Goal: Task Accomplishment & Management: Manage account settings

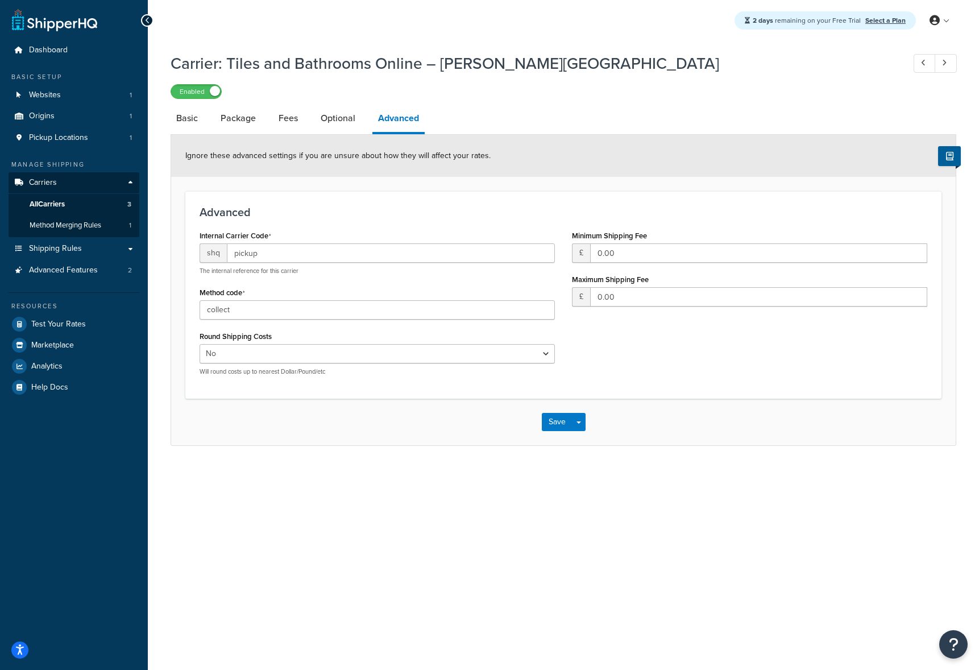
select select "false"
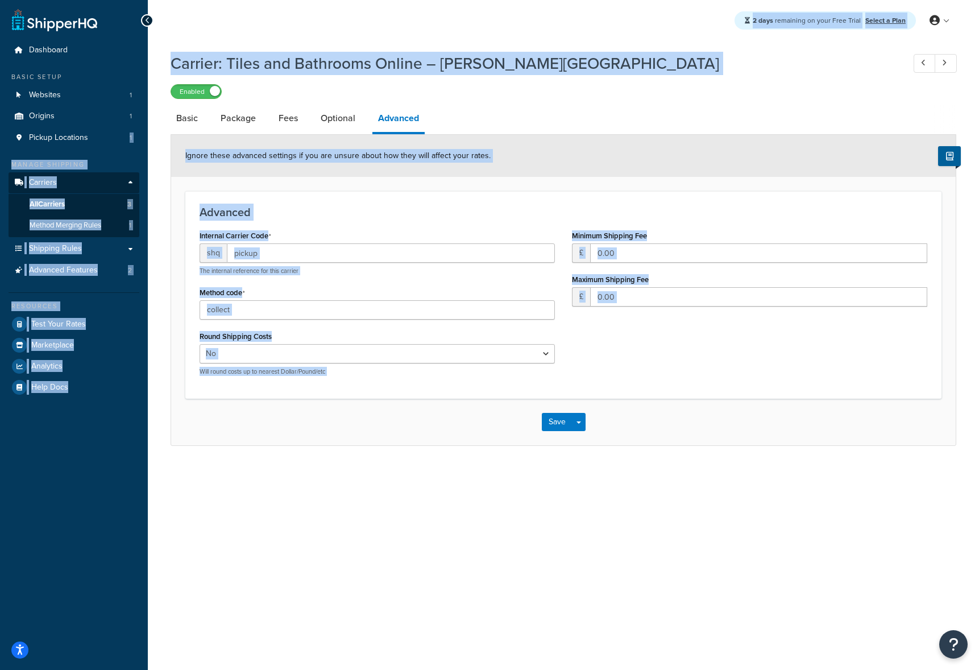
click at [771, 136] on div "Ignore these advanced settings if you are unsure about how they will affect you…" at bounding box center [563, 156] width 785 height 42
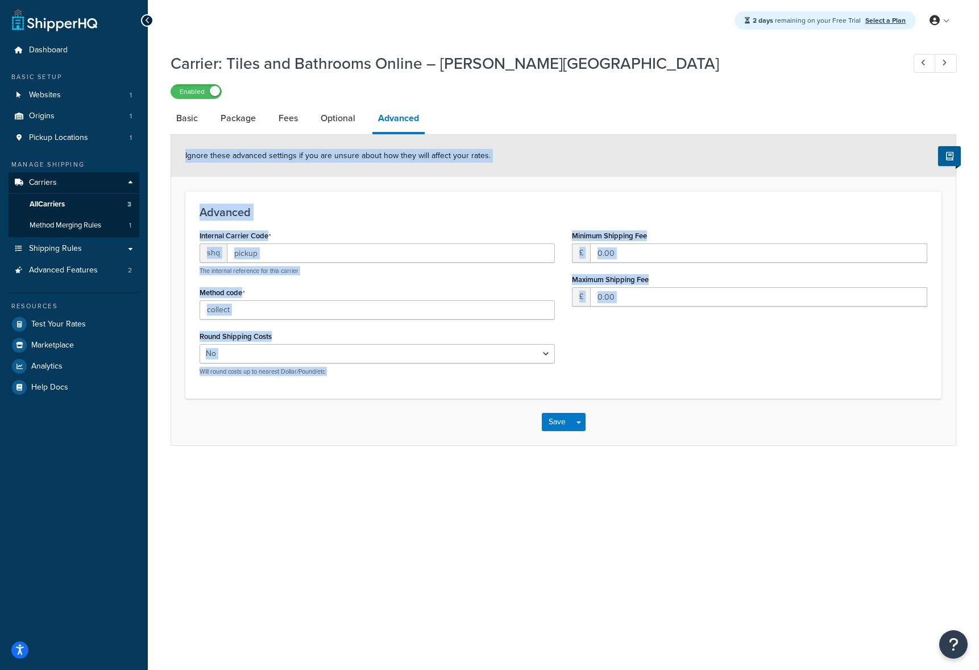
drag, startPoint x: 696, startPoint y: 144, endPoint x: 800, endPoint y: 493, distance: 364.8
click at [768, 459] on div "Carrier: Tiles and Bathrooms Online – [PERSON_NAME][GEOGRAPHIC_DATA] Enabled Ba…" at bounding box center [563, 261] width 831 height 428
drag, startPoint x: 800, startPoint y: 493, endPoint x: 800, endPoint y: 484, distance: 9.7
click at [800, 491] on div "2 days remaining on your Free Trial Select a Plan My Profile Billing Global Set…" at bounding box center [563, 335] width 831 height 670
drag, startPoint x: 738, startPoint y: 331, endPoint x: 505, endPoint y: 65, distance: 354.2
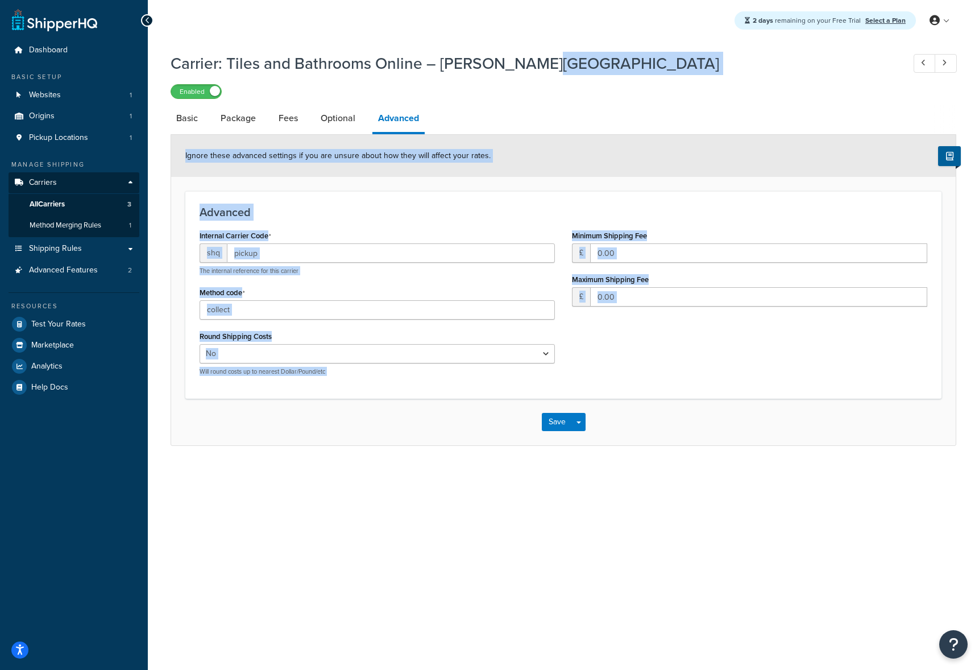
click at [505, 65] on div "Carrier: Tiles and Bathrooms Online – [PERSON_NAME][GEOGRAPHIC_DATA] Enabled Ba…" at bounding box center [564, 246] width 786 height 399
drag, startPoint x: 505, startPoint y: 65, endPoint x: 436, endPoint y: 37, distance: 74.2
click at [504, 65] on h1 "Carrier: Tiles and Bathrooms Online – [PERSON_NAME][GEOGRAPHIC_DATA]" at bounding box center [532, 63] width 722 height 22
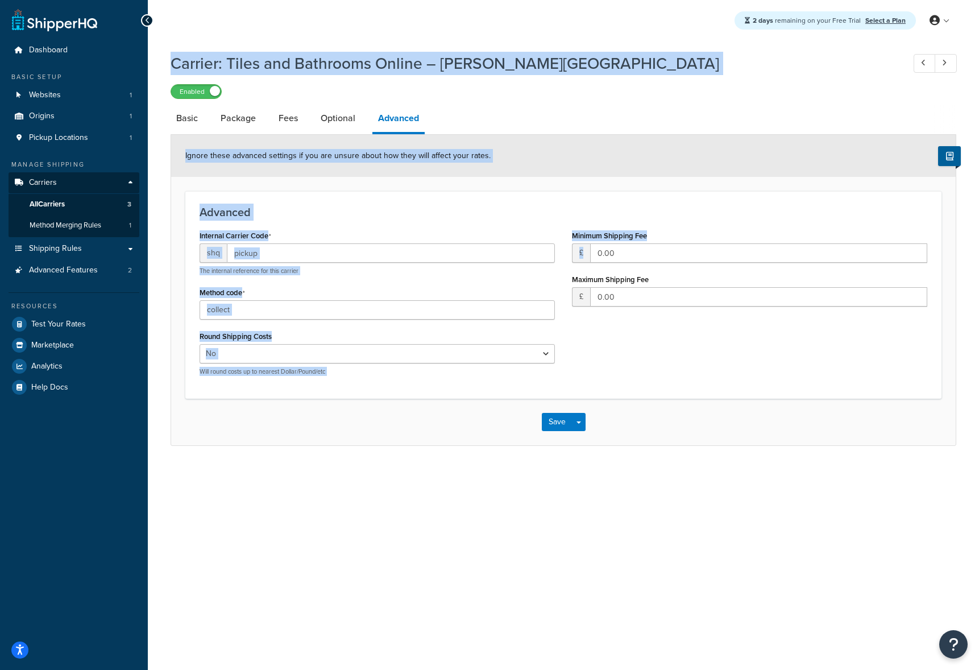
drag, startPoint x: 417, startPoint y: 33, endPoint x: 832, endPoint y: 505, distance: 628.4
click at [819, 491] on div "2 days remaining on your Free Trial Select a Plan My Profile Billing Global Set…" at bounding box center [563, 335] width 831 height 670
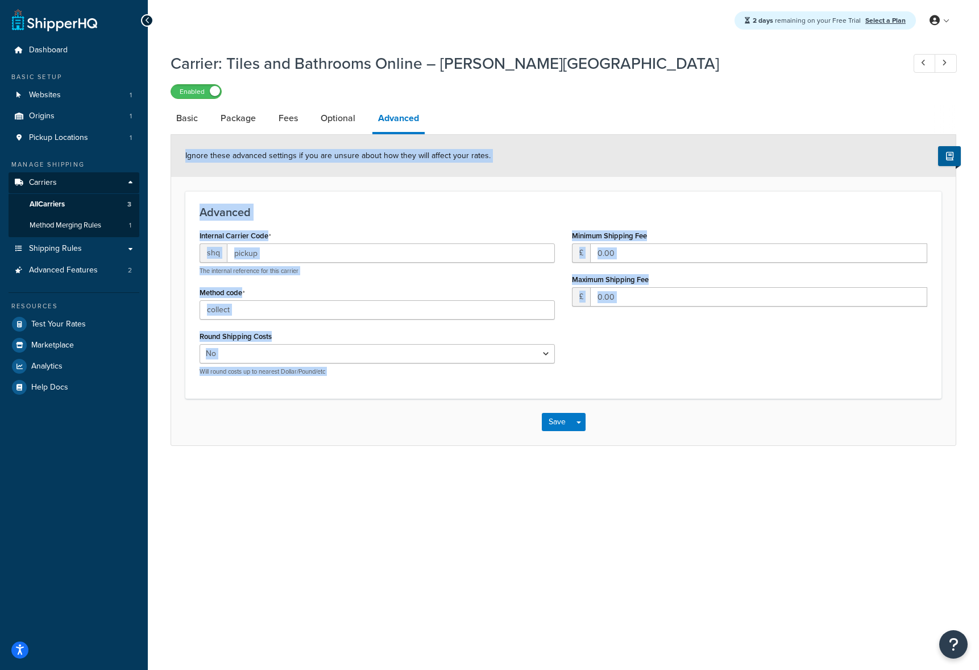
drag, startPoint x: 777, startPoint y: 493, endPoint x: 485, endPoint y: 92, distance: 496.1
click at [485, 98] on div "2 days remaining on your Free Trial Select a Plan My Profile Billing Global Set…" at bounding box center [563, 335] width 831 height 670
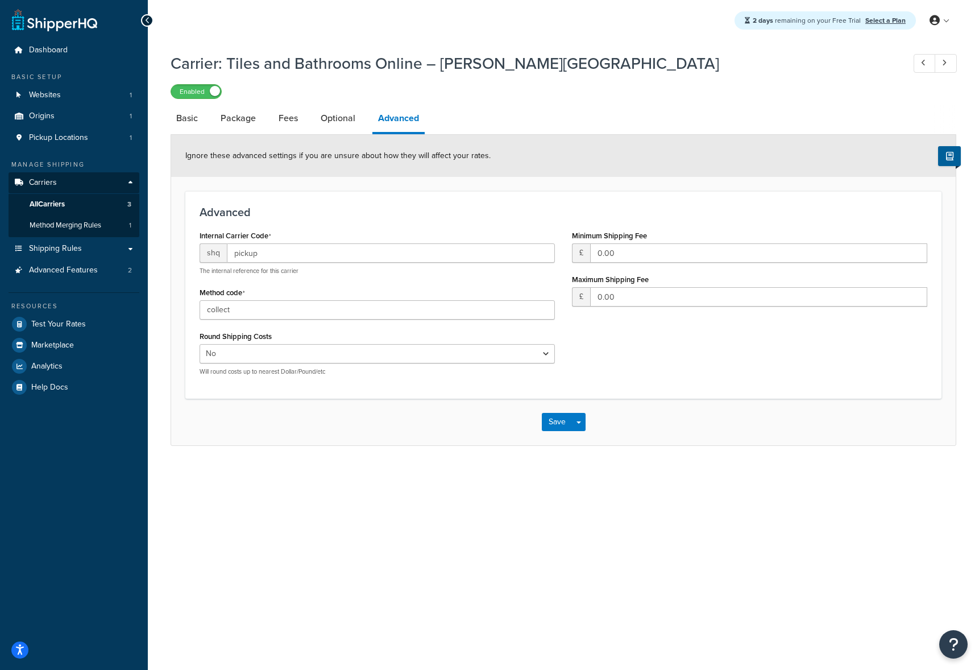
click at [552, 64] on h1 "Carrier: Tiles and Bathrooms Online – [PERSON_NAME][GEOGRAPHIC_DATA]" at bounding box center [532, 63] width 722 height 22
drag, startPoint x: 490, startPoint y: 72, endPoint x: 437, endPoint y: 65, distance: 53.3
click at [438, 65] on h1 "Carrier: Tiles and Bathrooms Online – [PERSON_NAME][GEOGRAPHIC_DATA]" at bounding box center [532, 63] width 722 height 22
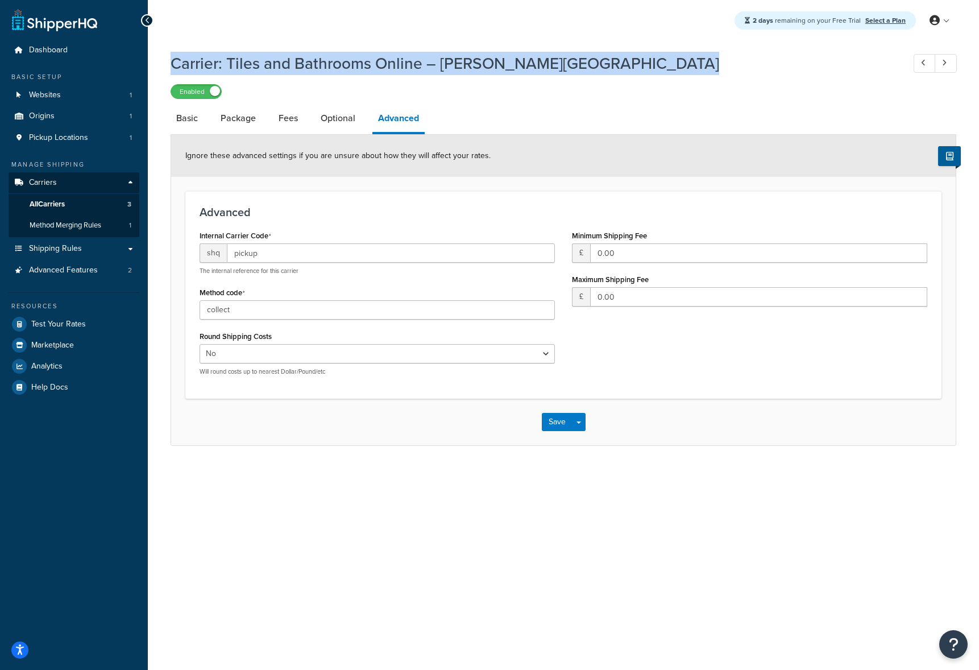
click at [437, 65] on h1 "Carrier: Tiles and Bathrooms Online – [PERSON_NAME][GEOGRAPHIC_DATA]" at bounding box center [532, 63] width 722 height 22
click at [425, 63] on h1 "Carrier: Tiles and Bathrooms Online – [PERSON_NAME][GEOGRAPHIC_DATA]" at bounding box center [532, 63] width 722 height 22
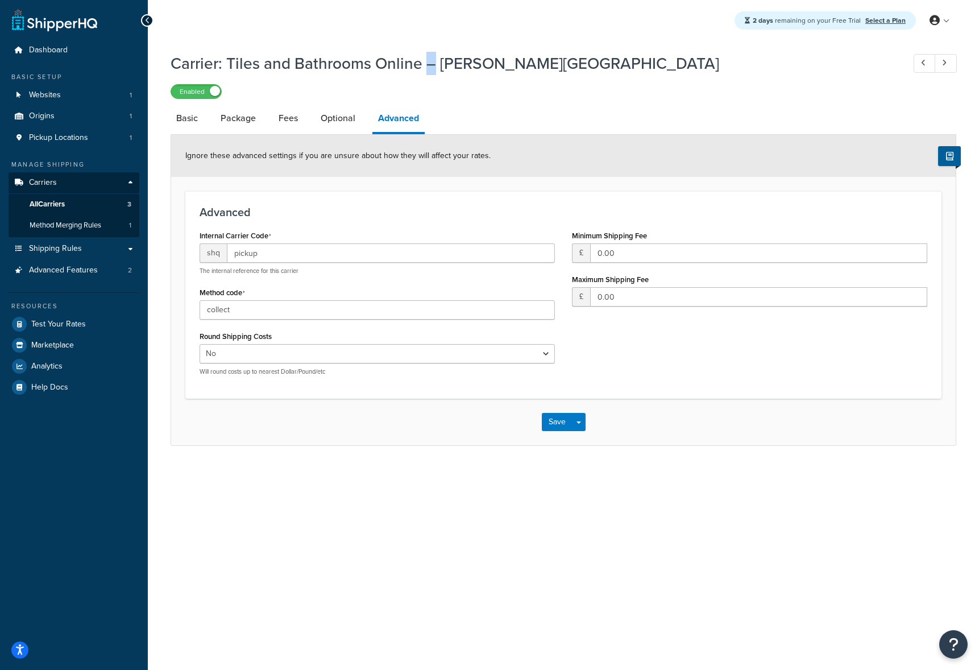
click at [425, 63] on h1 "Carrier: Tiles and Bathrooms Online – [PERSON_NAME][GEOGRAPHIC_DATA]" at bounding box center [532, 63] width 722 height 22
click at [410, 61] on h1 "Carrier: Tiles and Bathrooms Online – [PERSON_NAME][GEOGRAPHIC_DATA]" at bounding box center [532, 63] width 722 height 22
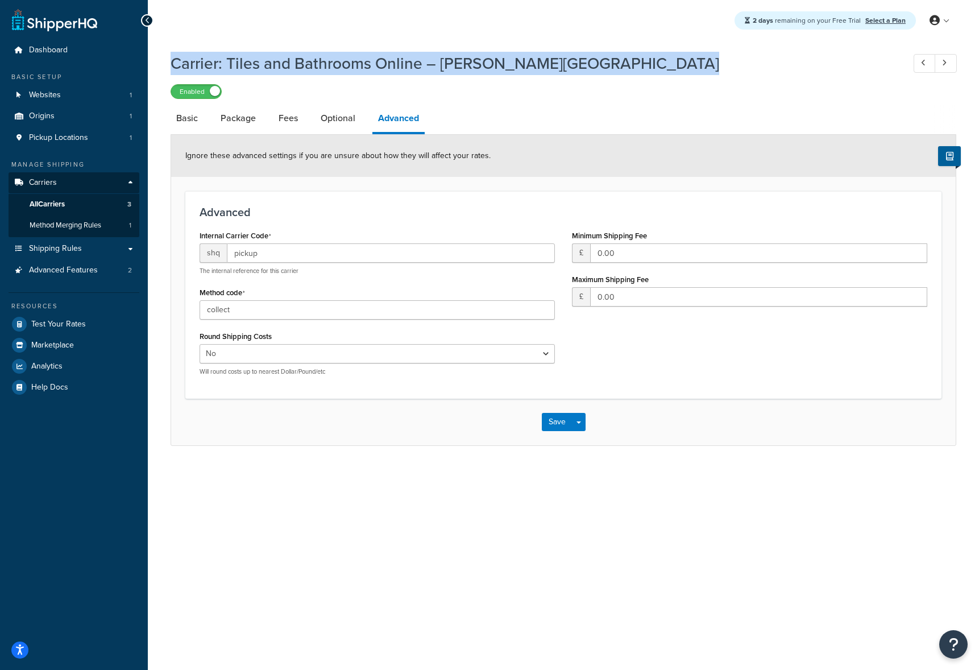
click at [410, 61] on h1 "Carrier: Tiles and Bathrooms Online – [PERSON_NAME][GEOGRAPHIC_DATA]" at bounding box center [532, 63] width 722 height 22
click at [355, 61] on h1 "Carrier: Tiles and Bathrooms Online – [PERSON_NAME][GEOGRAPHIC_DATA]" at bounding box center [532, 63] width 722 height 22
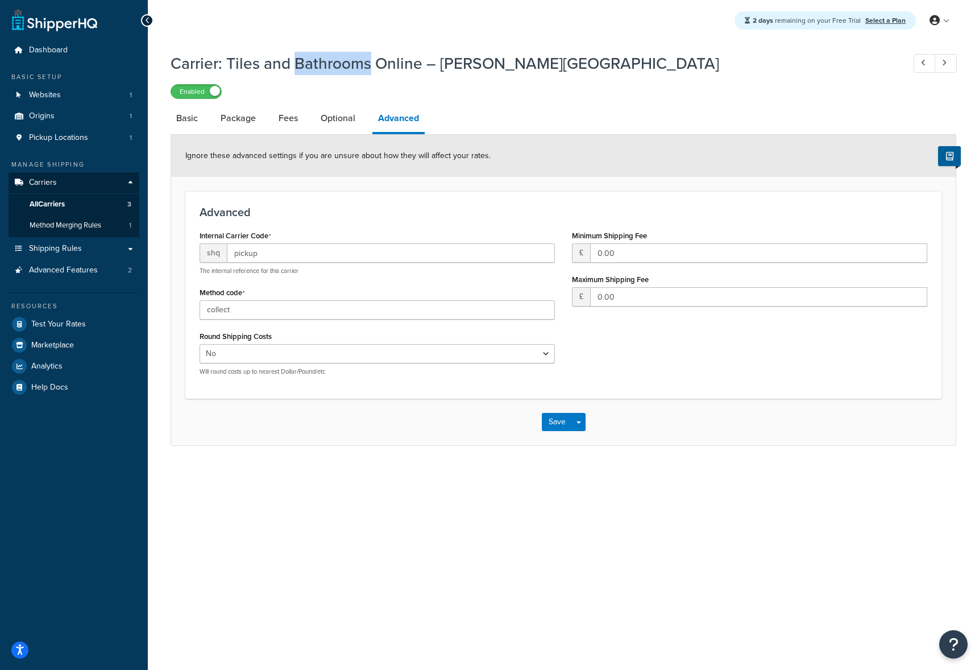
click at [355, 61] on h1 "Carrier: Tiles and Bathrooms Online – [PERSON_NAME][GEOGRAPHIC_DATA]" at bounding box center [532, 63] width 722 height 22
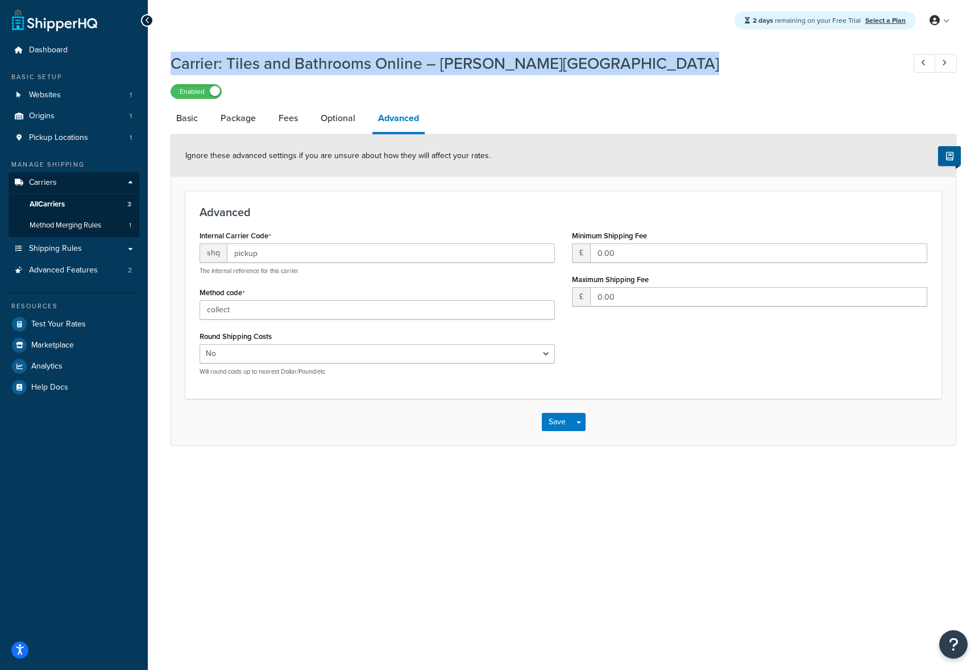
click at [355, 61] on h1 "Carrier: Tiles and Bathrooms Online – [PERSON_NAME][GEOGRAPHIC_DATA]" at bounding box center [532, 63] width 722 height 22
click at [358, 60] on h1 "Carrier: Tiles and Bathrooms Online – [PERSON_NAME][GEOGRAPHIC_DATA]" at bounding box center [532, 63] width 722 height 22
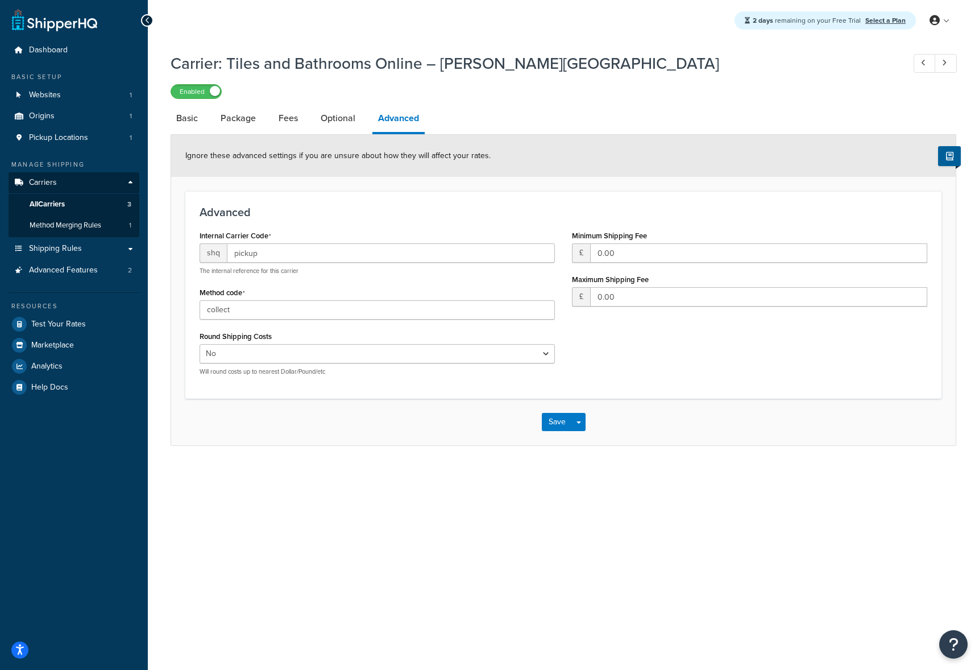
drag, startPoint x: 407, startPoint y: 46, endPoint x: 629, endPoint y: 53, distance: 221.8
click at [604, 55] on div "2 days remaining on your Free Trial Select a Plan My Profile Billing Global Set…" at bounding box center [563, 335] width 831 height 670
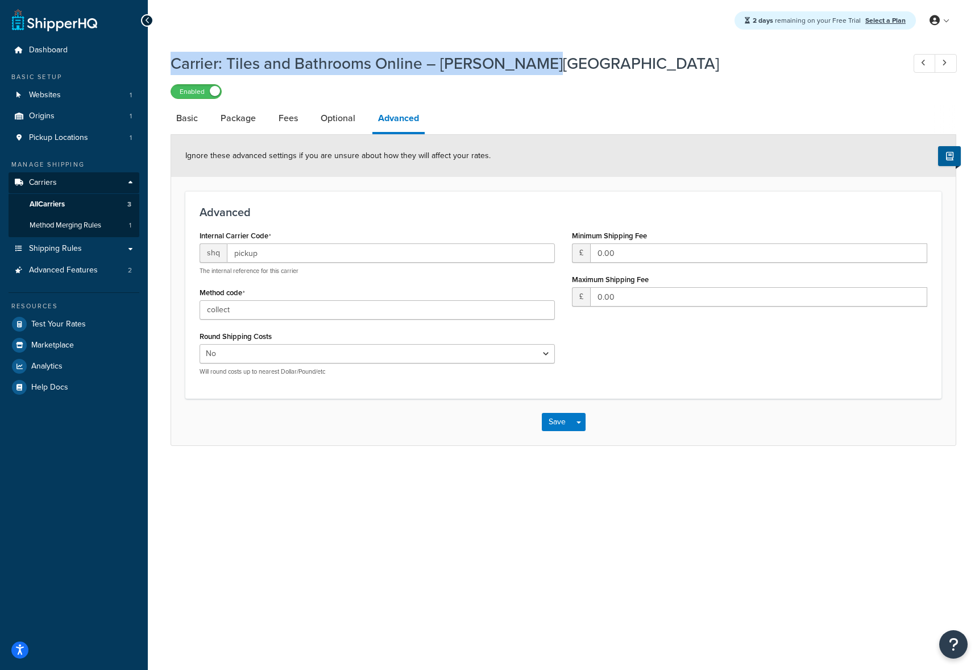
click at [645, 51] on div "Carrier: Tiles and Bathrooms Online – [PERSON_NAME][GEOGRAPHIC_DATA] Enabled" at bounding box center [564, 73] width 786 height 52
drag, startPoint x: 517, startPoint y: 47, endPoint x: 395, endPoint y: 21, distance: 124.9
click at [415, 19] on div "2 days remaining on your Free Trial Select a Plan My Profile Billing Global Set…" at bounding box center [563, 335] width 831 height 670
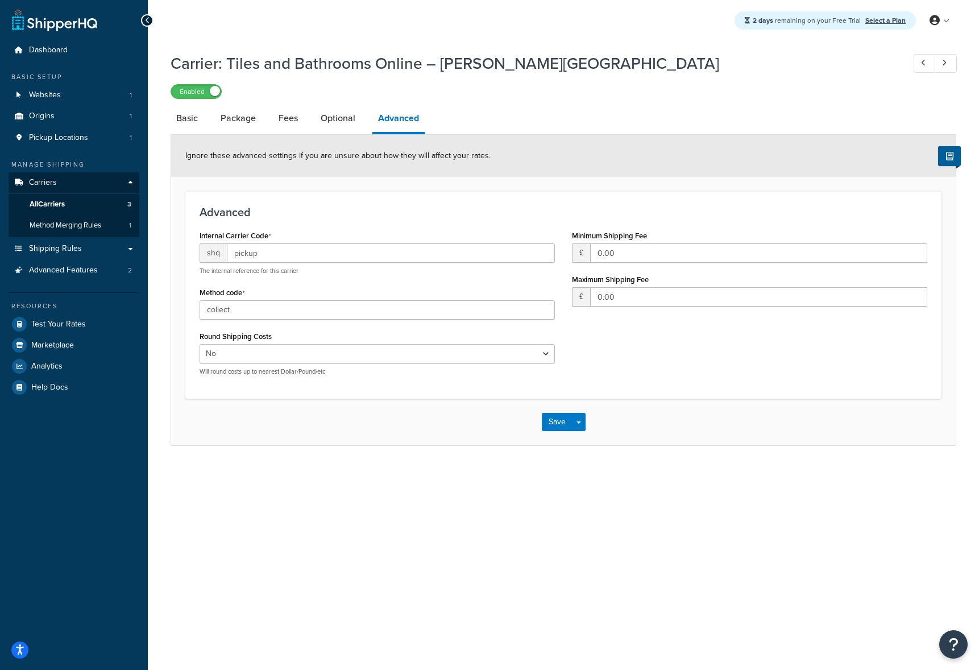
click at [389, 27] on div "2 days remaining on your Free Trial Select a Plan My Profile Billing Global Set…" at bounding box center [563, 20] width 831 height 41
